Goal: Transaction & Acquisition: Purchase product/service

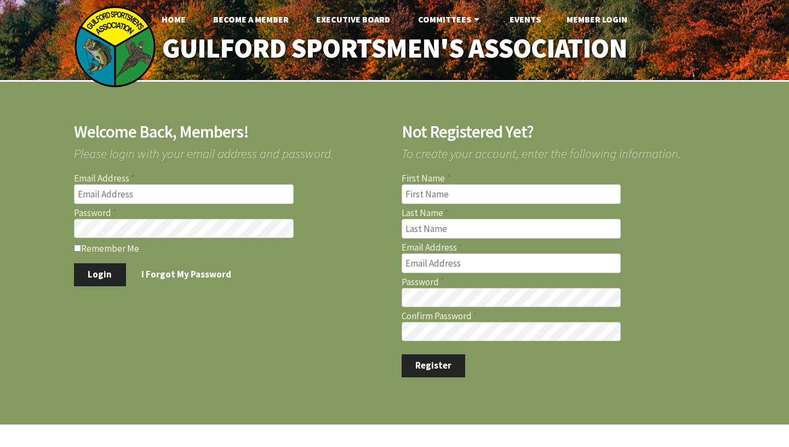
click at [213, 198] on input "Email Address" at bounding box center [184, 194] width 220 height 20
type input "[EMAIL_ADDRESS][DOMAIN_NAME]"
click at [74, 263] on button "Login" at bounding box center [100, 274] width 52 height 23
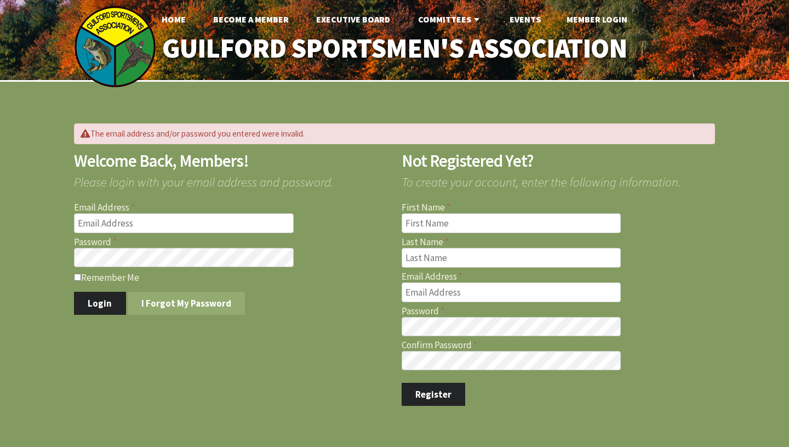
click at [185, 299] on link "I Forgot My Password" at bounding box center [187, 303] width 118 height 23
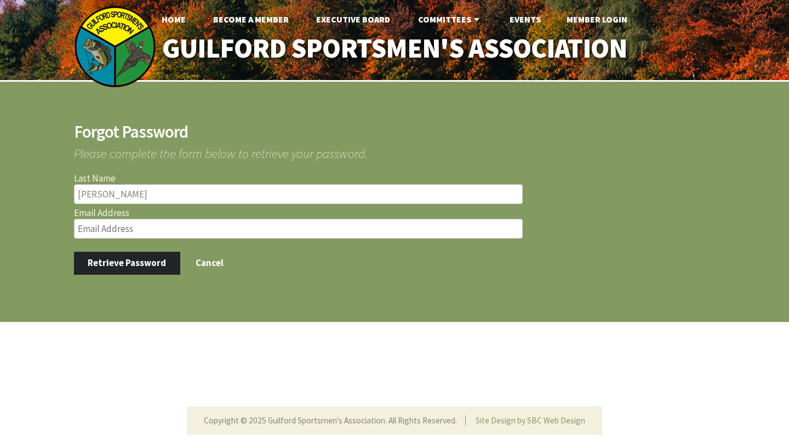
type input "Jonathan Caviola"
click at [146, 230] on input "Email Address" at bounding box center [298, 229] width 449 height 20
type input "eastwoodsct@gmail.com"
click at [74, 252] on button "Retrieve Password" at bounding box center [127, 263] width 106 height 23
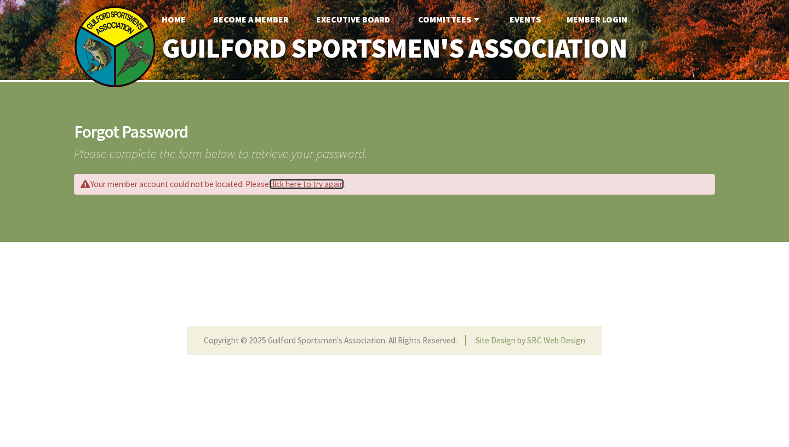
click at [299, 185] on link "click here to try again" at bounding box center [306, 184] width 75 height 10
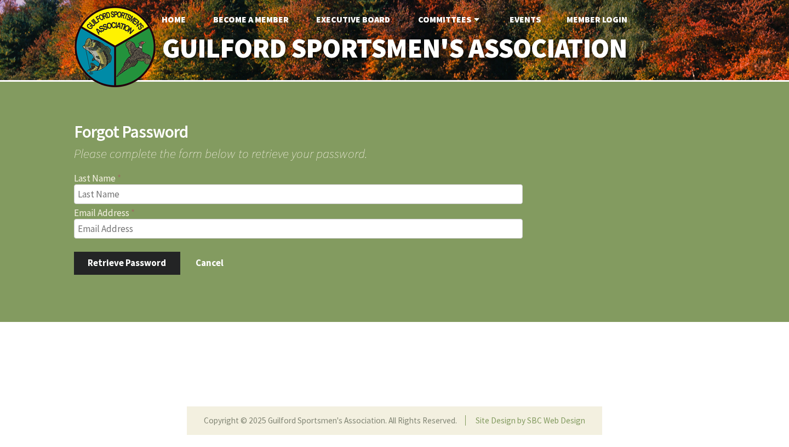
click at [198, 195] on input "text" at bounding box center [298, 194] width 449 height 20
type input "Caviola"
click at [192, 232] on input "Email Address" at bounding box center [298, 229] width 449 height 20
type input "eastwoodsct@gmail.com"
click at [133, 260] on button "Retrieve Password" at bounding box center [127, 263] width 106 height 23
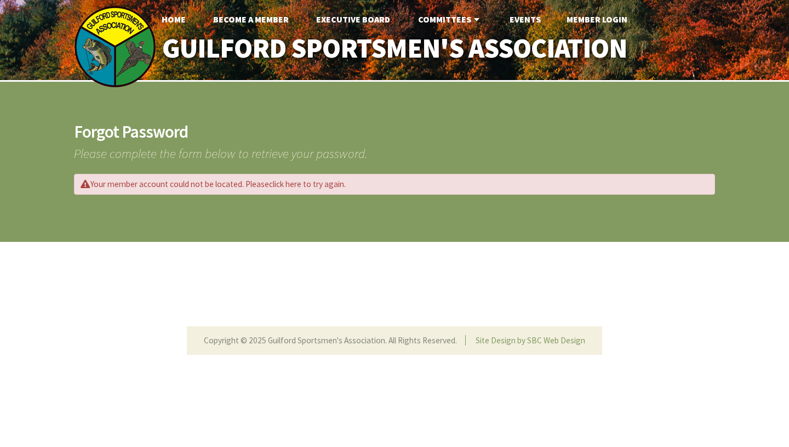
click at [347, 181] on div "Your member account could not be located. Please click here to try again ." at bounding box center [394, 184] width 641 height 20
click at [598, 19] on link "Member Login" at bounding box center [597, 19] width 78 height 22
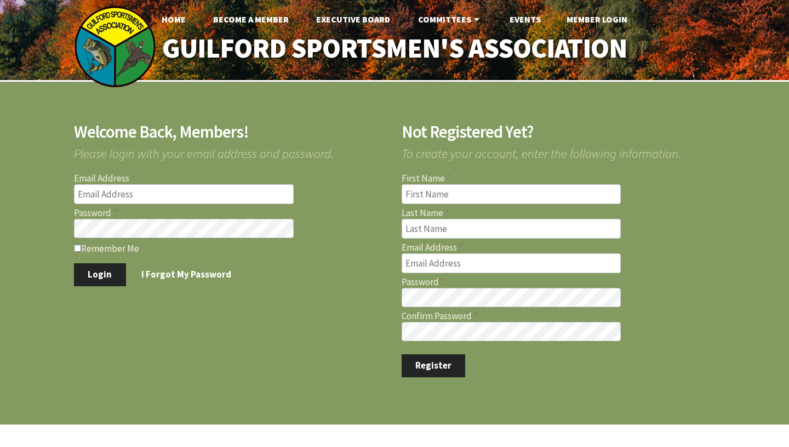
click at [181, 190] on input "Email Address" at bounding box center [184, 194] width 220 height 20
click at [242, 378] on div "Welcome Back, Members! Please login with your email address and password. Email…" at bounding box center [394, 251] width 789 height 338
click at [201, 271] on link "I Forgot My Password" at bounding box center [187, 274] width 118 height 23
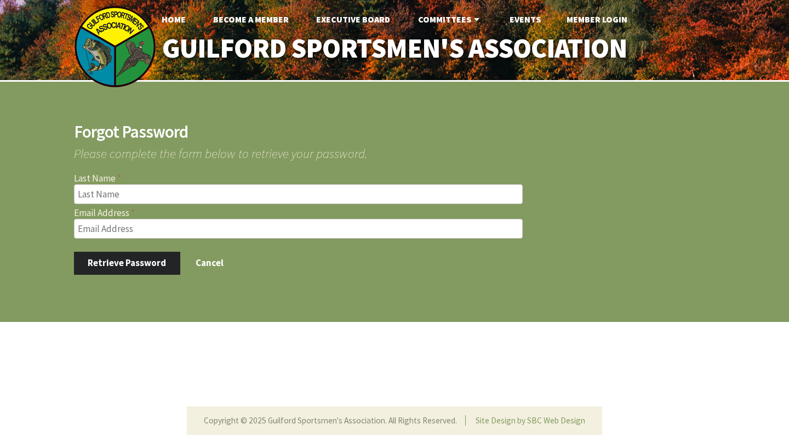
click at [176, 193] on input "text" at bounding box center [298, 194] width 449 height 20
type input "[PERSON_NAME]"
click at [148, 226] on input "Email Address" at bounding box center [298, 229] width 449 height 20
type input "[EMAIL_ADDRESS][DOMAIN_NAME]"
click at [134, 260] on button "Retrieve Password" at bounding box center [127, 263] width 106 height 23
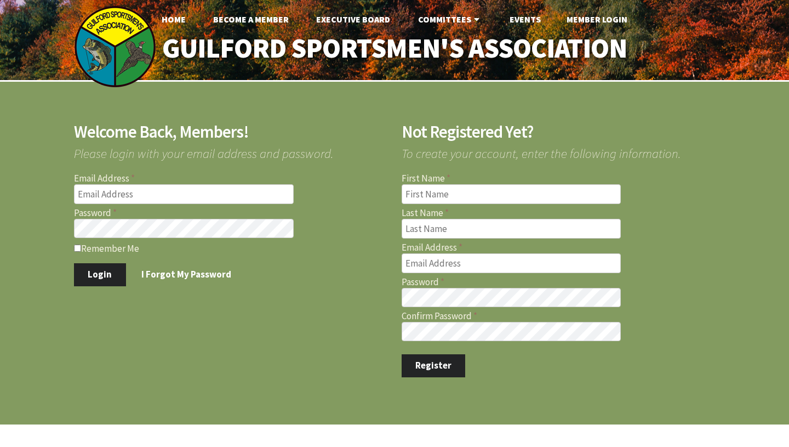
click at [217, 198] on input "Email Address" at bounding box center [184, 194] width 220 height 20
type input "[EMAIL_ADDRESS][DOMAIN_NAME]"
click at [105, 273] on button "Login" at bounding box center [100, 274] width 52 height 23
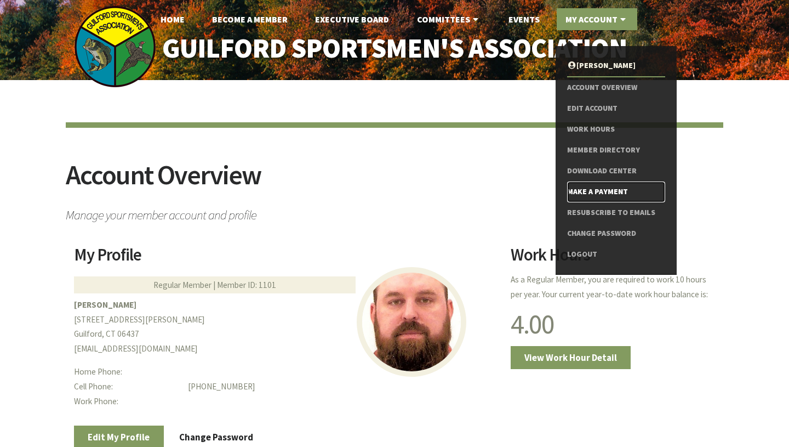
click at [595, 188] on link "Make a Payment" at bounding box center [616, 191] width 98 height 21
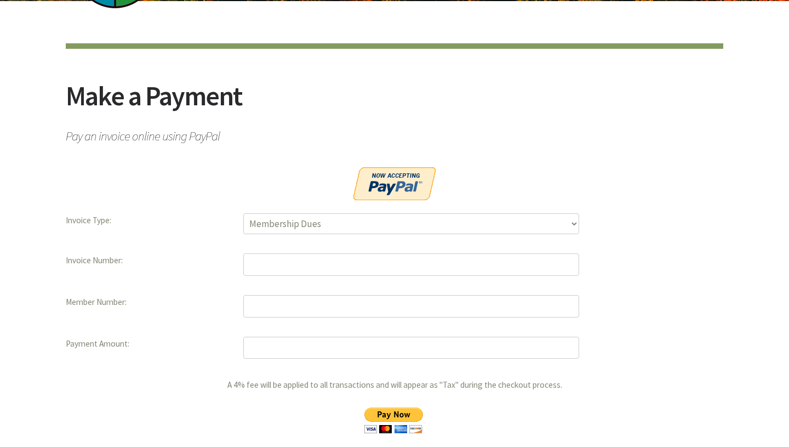
scroll to position [81, 0]
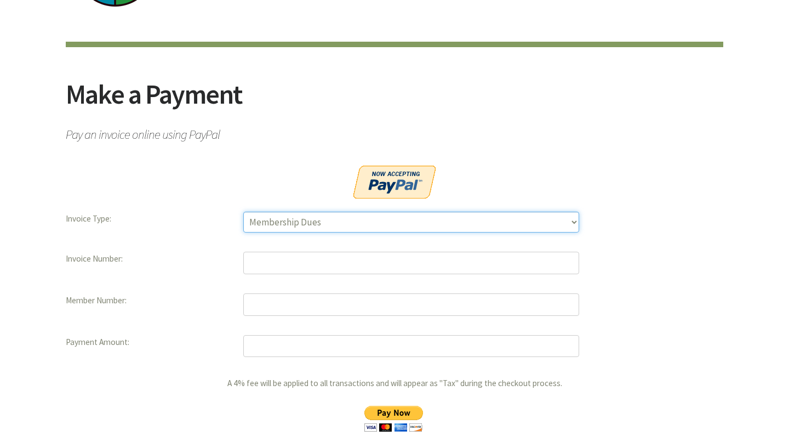
click at [420, 216] on select "Membership Dues Land Assessment Initiation Installment Raffle Tickets" at bounding box center [411, 222] width 336 height 21
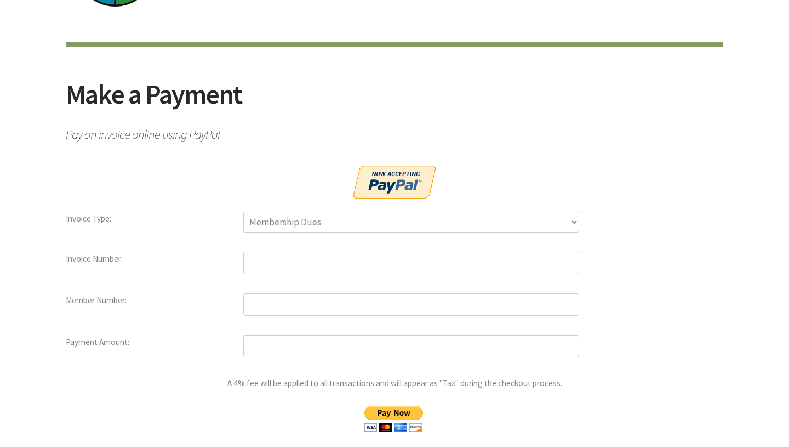
click at [474, 135] on span "Pay an invoice online using PayPal" at bounding box center [395, 131] width 658 height 19
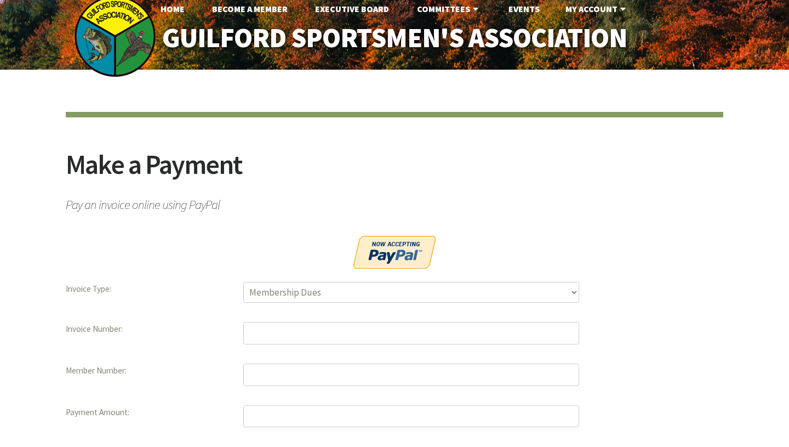
scroll to position [0, 0]
